Goal: Information Seeking & Learning: Learn about a topic

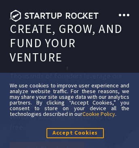
click at [100, 113] on link "Cookie Policy" at bounding box center [99, 113] width 33 height 7
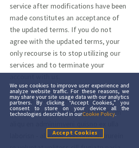
scroll to position [8306, 0]
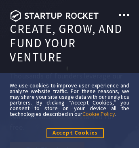
scroll to position [5470, 0]
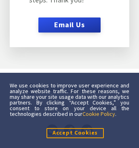
click at [100, 113] on link "Cookie Policy" at bounding box center [99, 113] width 33 height 7
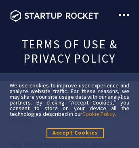
scroll to position [7262, 0]
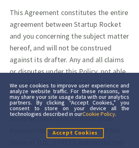
click at [100, 113] on link "Cookie Policy" at bounding box center [99, 113] width 33 height 7
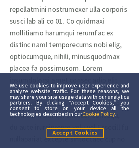
click at [100, 113] on link "Cookie Policy" at bounding box center [99, 113] width 33 height 7
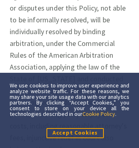
click at [100, 113] on link "Cookie Policy" at bounding box center [99, 113] width 33 height 7
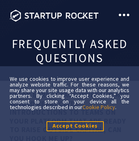
scroll to position [4922, 0]
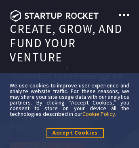
click at [100, 113] on link "Cookie Policy" at bounding box center [99, 113] width 33 height 7
